Goal: Information Seeking & Learning: Find specific fact

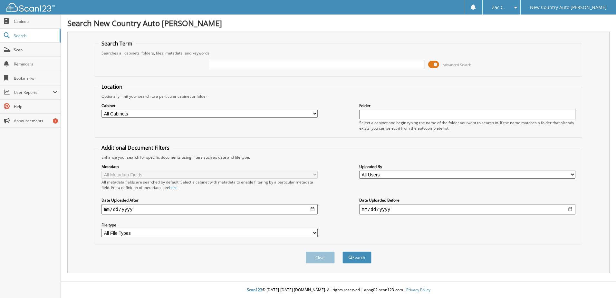
click at [221, 61] on input "text" at bounding box center [317, 65] width 216 height 10
type input "72085"
click at [342, 251] on button "Search" at bounding box center [356, 257] width 29 height 12
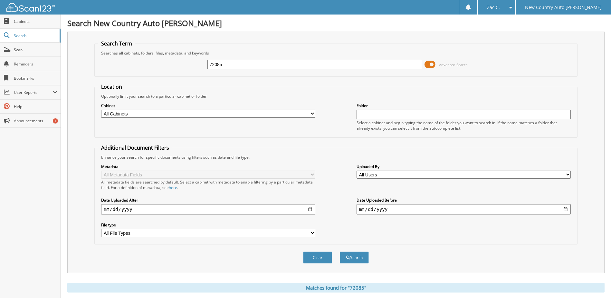
click at [427, 62] on span at bounding box center [430, 65] width 11 height 10
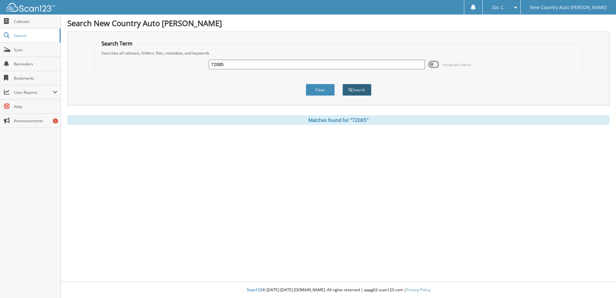
click at [356, 93] on button "Search" at bounding box center [356, 90] width 29 height 12
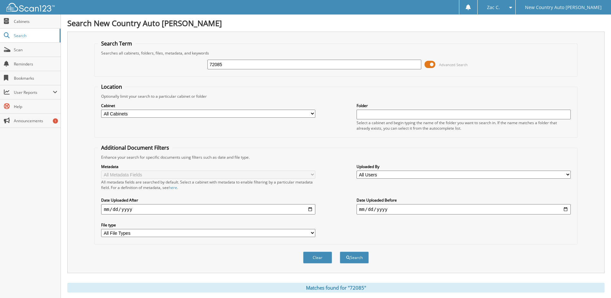
click at [429, 63] on span at bounding box center [430, 65] width 11 height 10
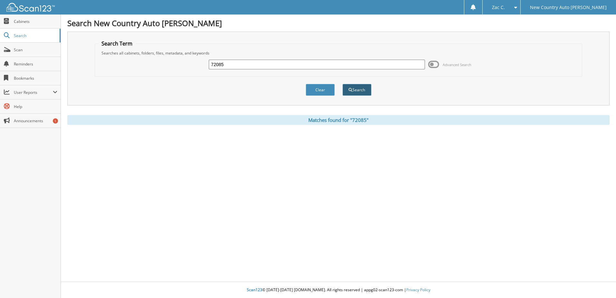
click at [367, 91] on button "Search" at bounding box center [356, 90] width 29 height 12
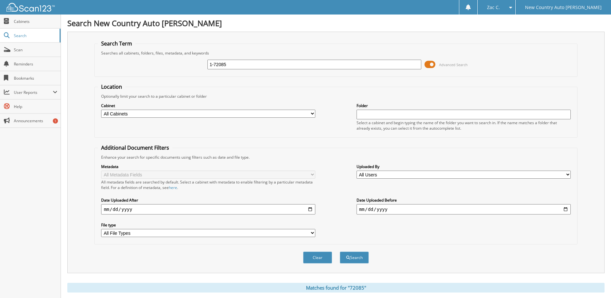
type input "1-72085"
click at [340, 251] on button "Search" at bounding box center [354, 257] width 29 height 12
click at [427, 63] on span at bounding box center [430, 65] width 11 height 10
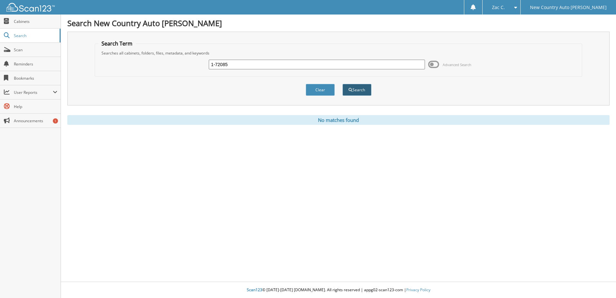
click at [354, 91] on button "Search" at bounding box center [356, 90] width 29 height 12
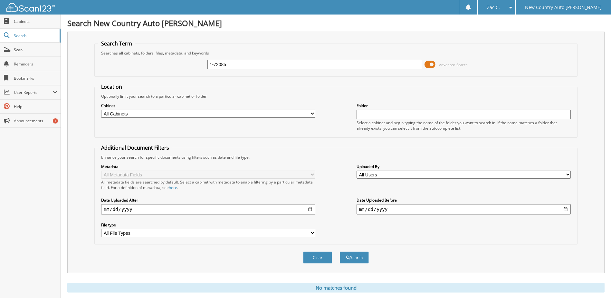
drag, startPoint x: 228, startPoint y: 65, endPoint x: 193, endPoint y: 70, distance: 35.1
click at [193, 70] on div "1-72085 Advanced Search" at bounding box center [336, 64] width 476 height 17
type input "72085"
click at [340, 251] on button "Search" at bounding box center [354, 257] width 29 height 12
click at [353, 256] on button "Search" at bounding box center [354, 257] width 29 height 12
